Goal: Information Seeking & Learning: Compare options

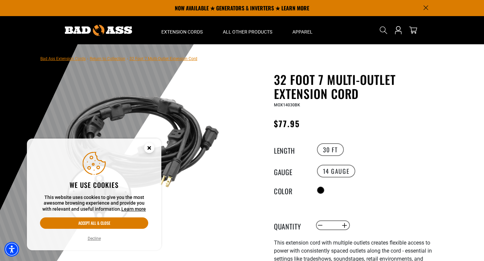
click at [149, 146] on circle "Close this option" at bounding box center [149, 148] width 10 height 10
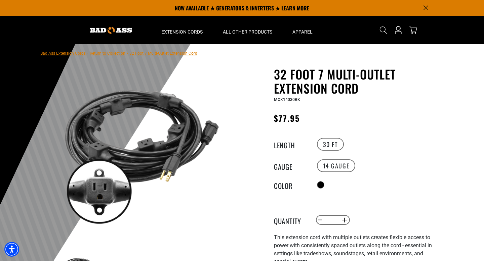
scroll to position [4, 0]
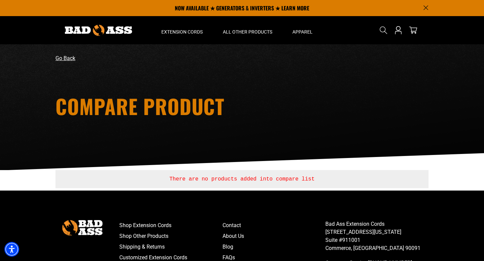
click at [66, 61] on link "Go Back" at bounding box center [65, 58] width 20 height 6
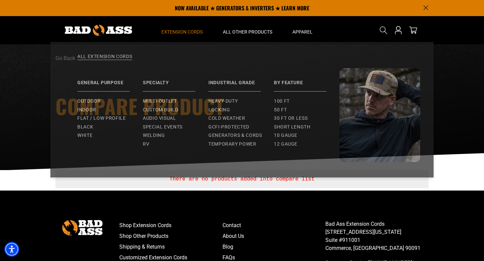
click at [175, 32] on span "Extension Cords" at bounding box center [181, 32] width 41 height 6
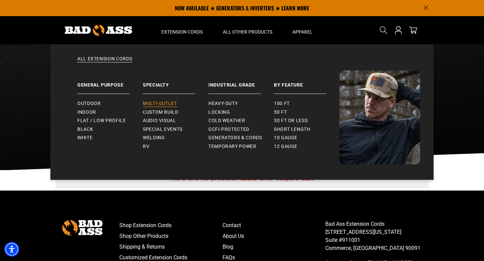
click at [170, 101] on link "Multi-Outlet" at bounding box center [176, 103] width 66 height 9
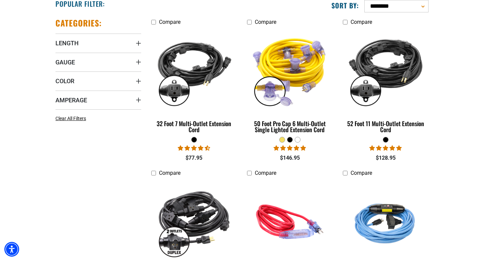
scroll to position [176, 0]
